Goal: Ask a question

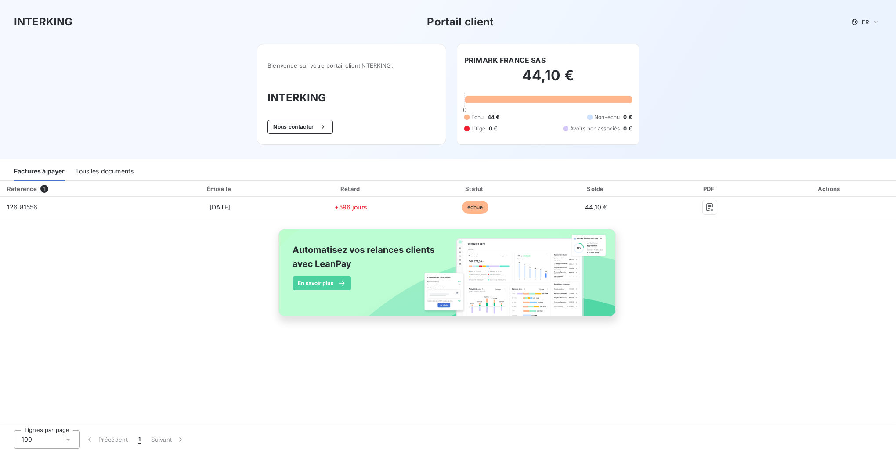
click at [535, 99] on div at bounding box center [548, 99] width 167 height 7
click at [594, 96] on div at bounding box center [548, 99] width 167 height 7
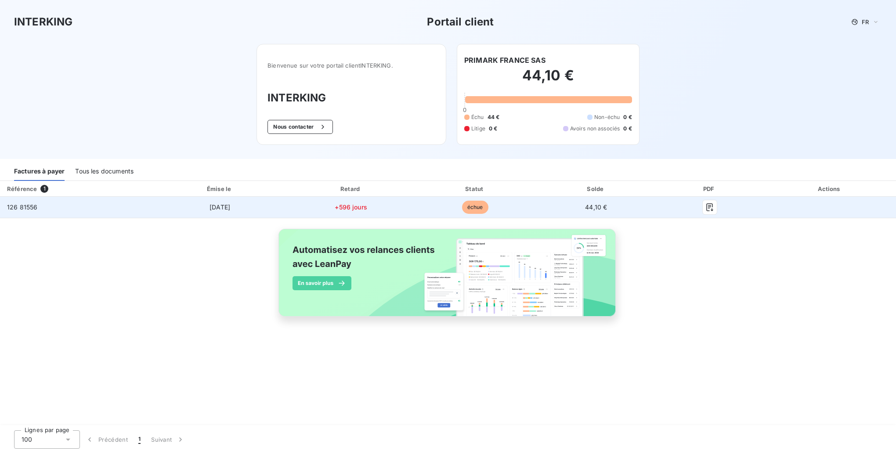
click at [372, 206] on td "+596 jours" at bounding box center [351, 207] width 126 height 21
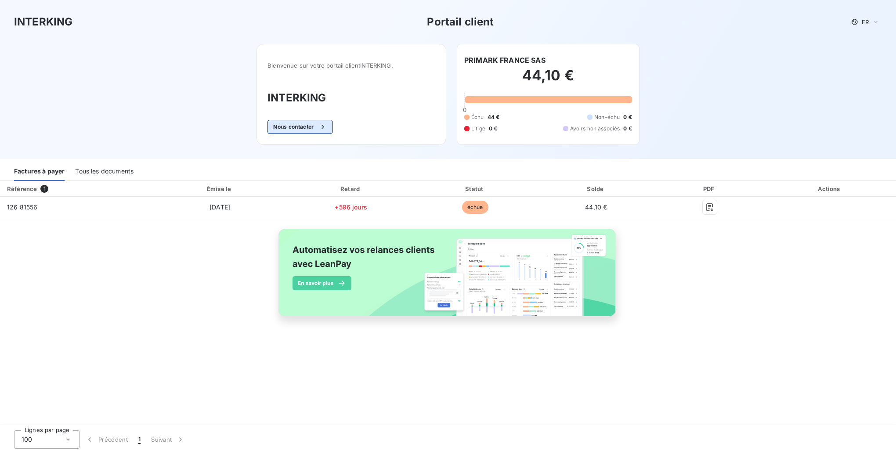
click at [309, 126] on button "Nous contacter" at bounding box center [300, 127] width 65 height 14
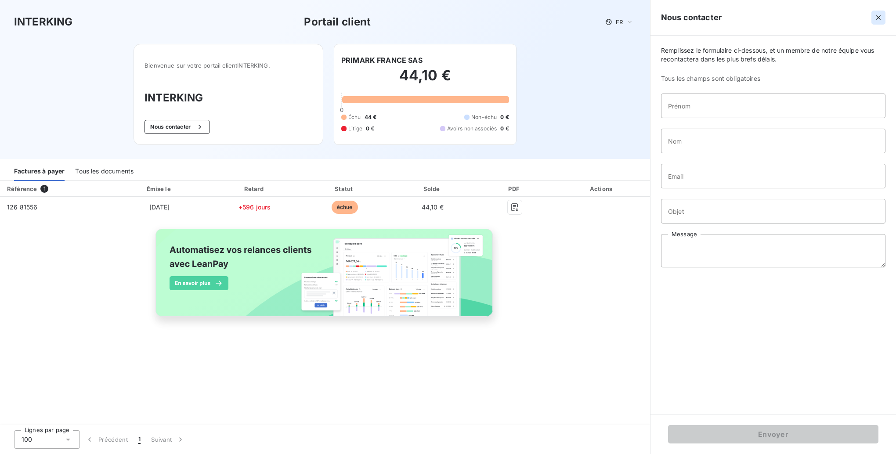
click at [875, 19] on icon "button" at bounding box center [878, 17] width 9 height 9
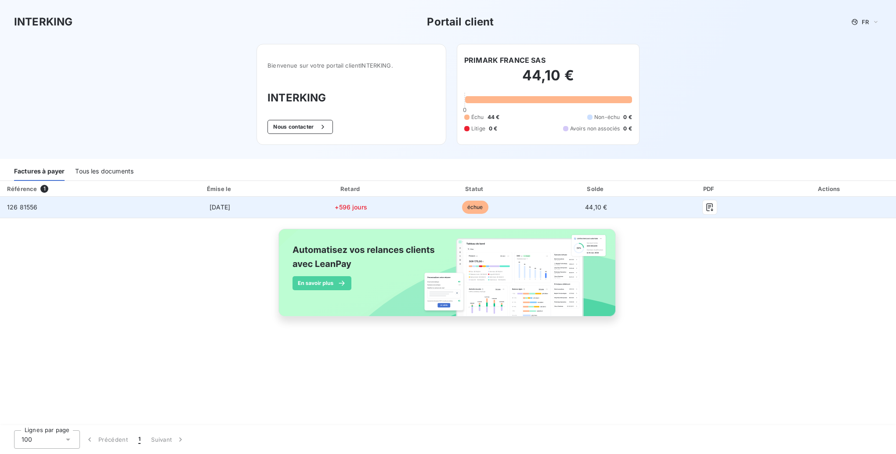
click at [476, 210] on span "échue" at bounding box center [475, 207] width 26 height 13
click at [337, 206] on span "+596 jours" at bounding box center [351, 206] width 33 height 7
drag, startPoint x: 204, startPoint y: 203, endPoint x: 197, endPoint y: 204, distance: 7.0
click at [197, 204] on td "[DATE]" at bounding box center [220, 207] width 137 height 21
click at [28, 205] on span "126 81556" at bounding box center [22, 206] width 30 height 7
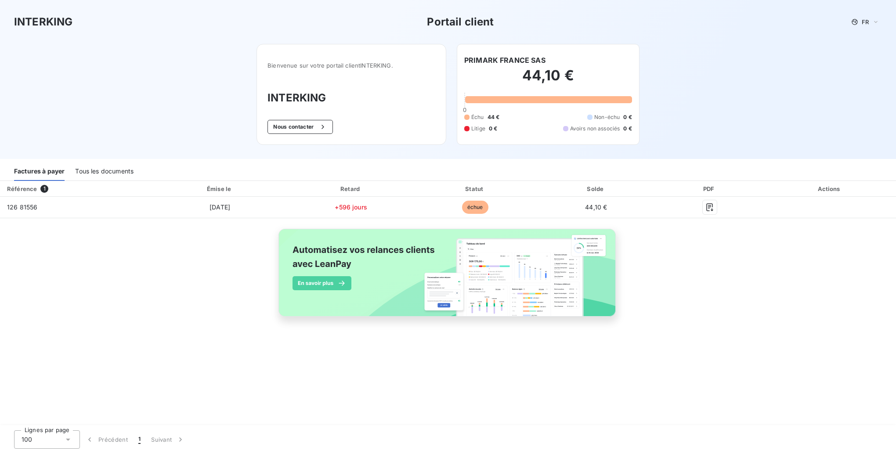
click at [99, 170] on div "Tous les documents" at bounding box center [104, 172] width 58 height 18
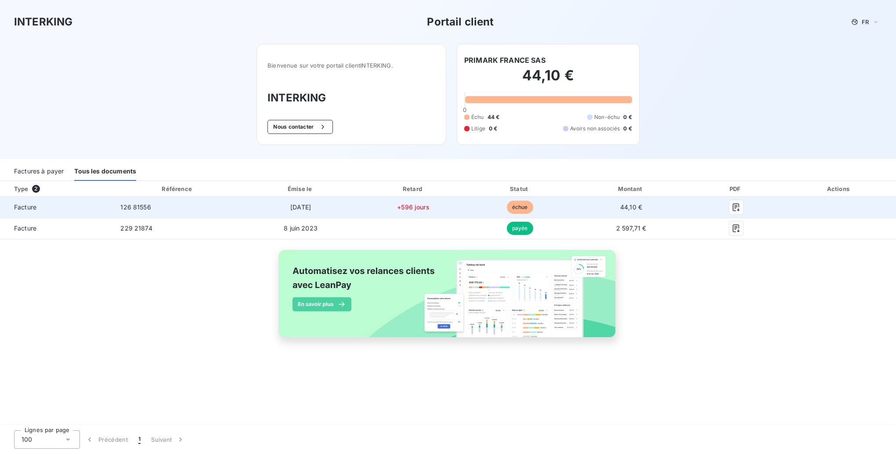
click at [328, 210] on td "[DATE]" at bounding box center [300, 207] width 117 height 21
click at [517, 210] on span "échue" at bounding box center [520, 207] width 26 height 13
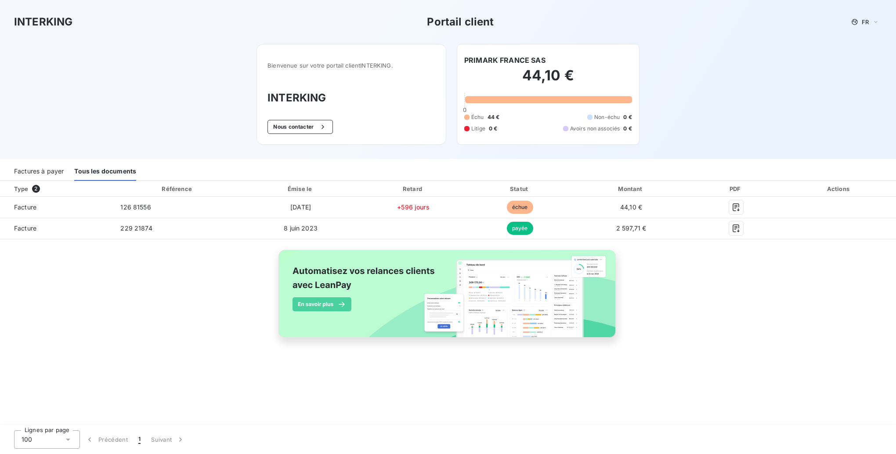
click at [527, 63] on h6 "PRIMARK FRANCE SAS" at bounding box center [504, 60] width 81 height 11
click at [312, 127] on button "Nous contacter" at bounding box center [300, 127] width 65 height 14
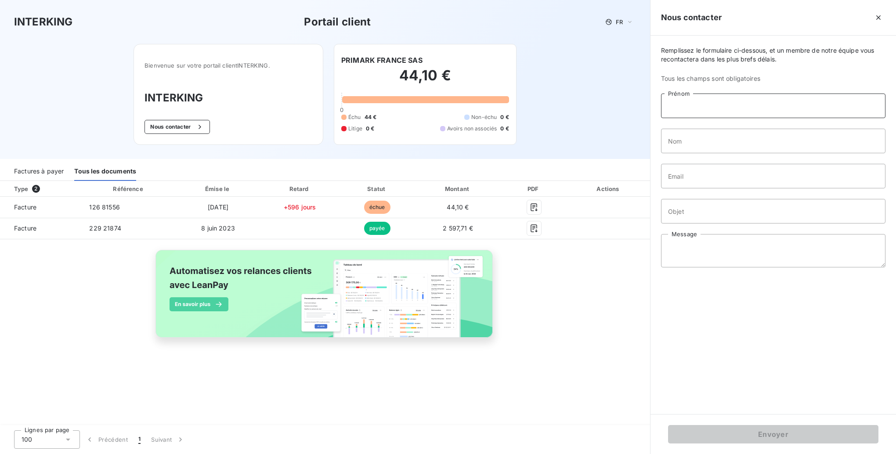
click at [726, 106] on input "Prénom" at bounding box center [773, 106] width 225 height 25
type input "[PERSON_NAME]"
type input "leclair"
type input "[EMAIL_ADDRESS][DOMAIN_NAME]"
click at [696, 217] on input "Objet" at bounding box center [773, 211] width 225 height 25
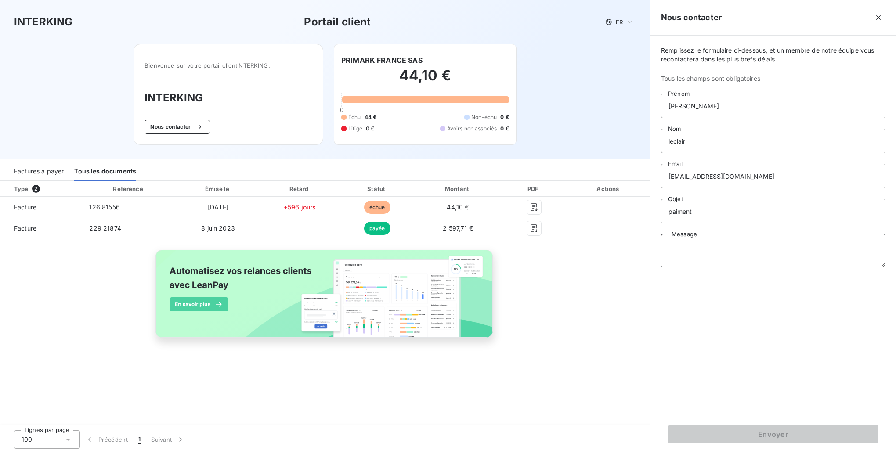
click at [706, 247] on textarea "Message" at bounding box center [773, 250] width 225 height 33
click at [688, 214] on input "paiment" at bounding box center [773, 211] width 225 height 25
click at [731, 210] on input "paiment" at bounding box center [773, 211] width 225 height 25
drag, startPoint x: 678, startPoint y: 213, endPoint x: 782, endPoint y: 209, distance: 103.8
click at [782, 209] on input "paiment" at bounding box center [773, 211] width 225 height 25
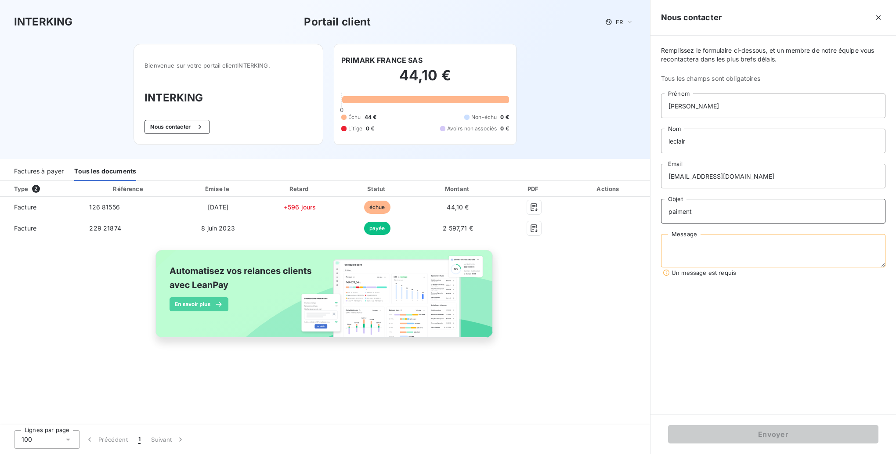
click at [677, 215] on input "paiment" at bounding box center [773, 211] width 225 height 25
type input "paiement"
click at [710, 251] on textarea "Message" at bounding box center [773, 250] width 225 height 33
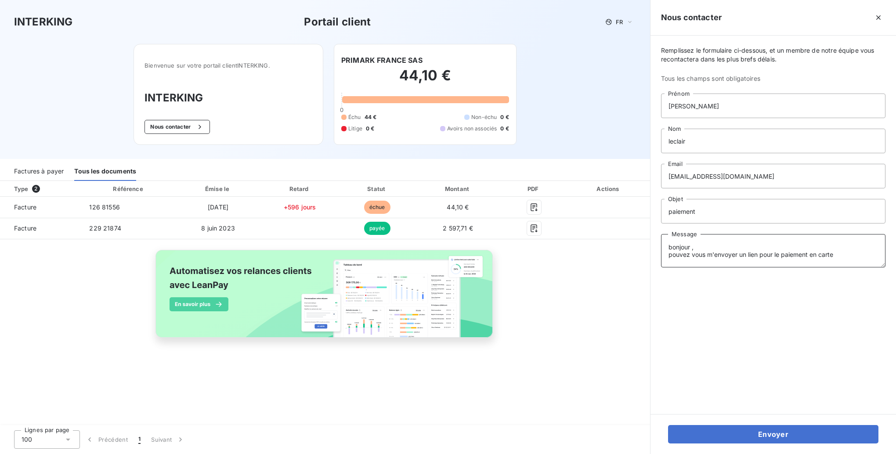
click at [780, 254] on textarea "bonjour , pouvez vous m'envoyer un lien pour le paiement en carte" at bounding box center [773, 250] width 225 height 33
click at [856, 255] on textarea "bonjour , pouvez vous m'envoyer un lien pour un paiement en carte" at bounding box center [773, 250] width 225 height 33
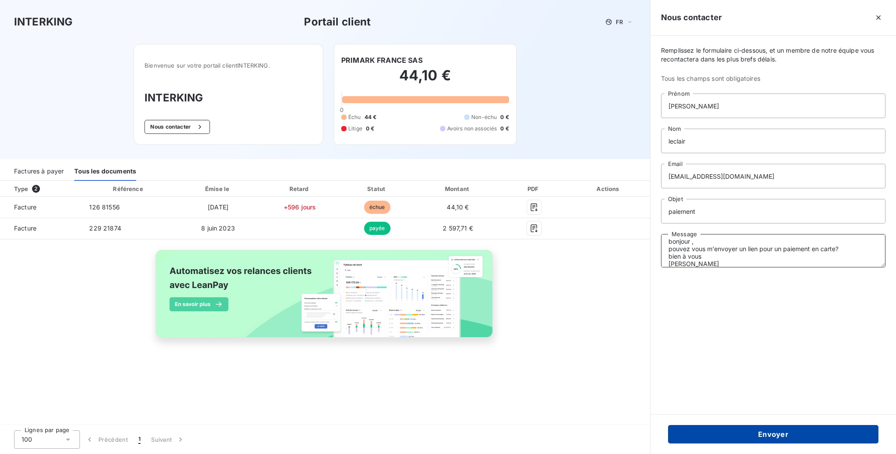
type textarea "bonjour , pouvez vous m'envoyer un lien pour un paiement en carte? bien à vous …"
click at [814, 436] on button "Envoyer" at bounding box center [773, 434] width 210 height 18
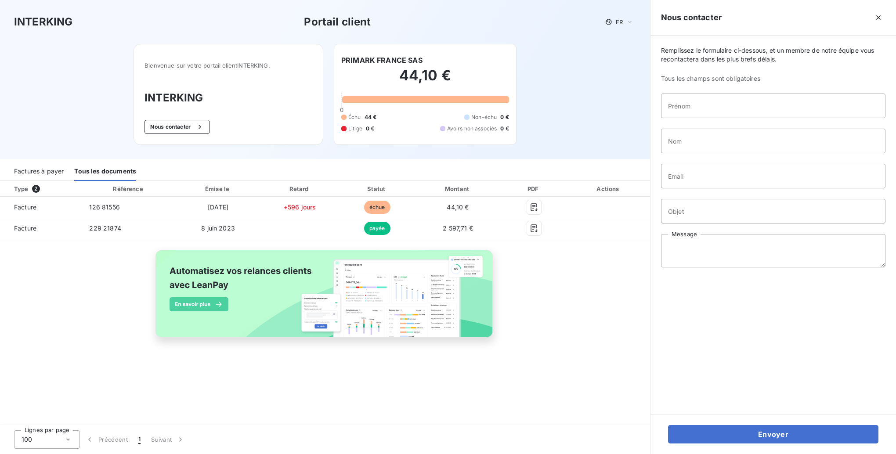
scroll to position [0, 0]
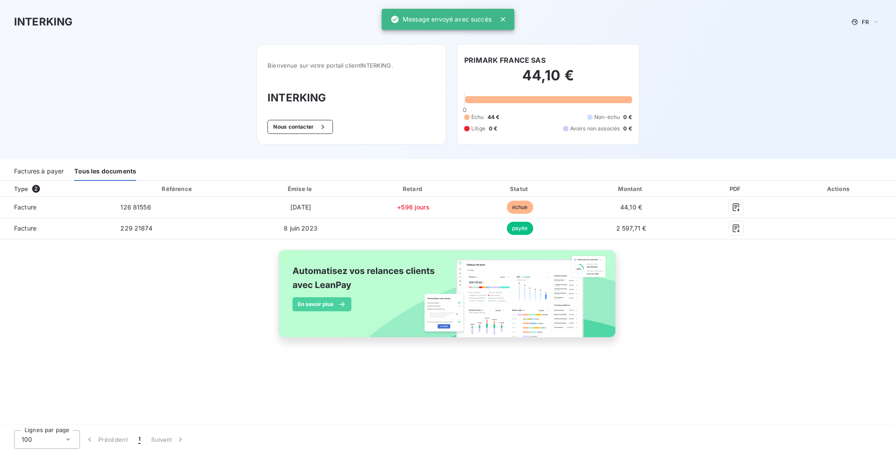
click at [830, 106] on div "INTERKING Portail client FR Bienvenue sur votre portail client INTERKING . INTE…" at bounding box center [448, 79] width 896 height 159
